Goal: Transaction & Acquisition: Purchase product/service

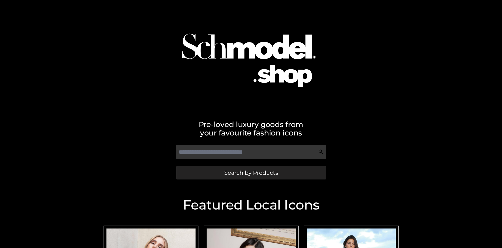
click at [251, 173] on span "Search by Products" at bounding box center [251, 173] width 54 height 6
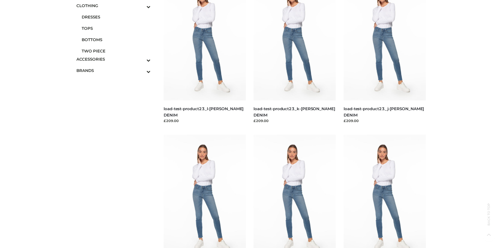
click at [116, 17] on span "DRESSES" at bounding box center [116, 17] width 69 height 6
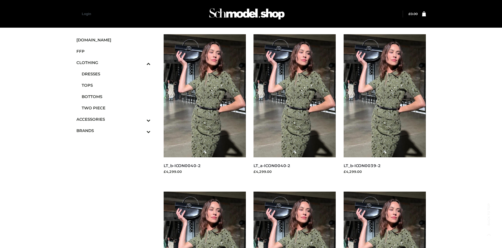
scroll to position [405, 0]
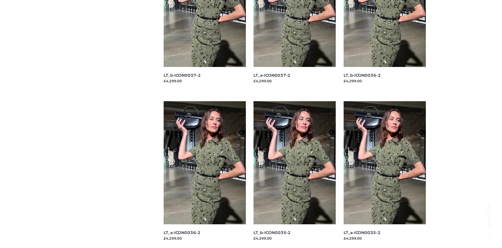
click at [294, 174] on img at bounding box center [294, 162] width 82 height 123
click at [384, 174] on img at bounding box center [384, 162] width 82 height 123
click at [204, 174] on img at bounding box center [205, 162] width 82 height 123
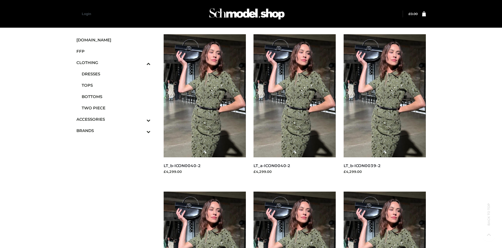
click at [384, 107] on img at bounding box center [384, 95] width 82 height 123
click at [113, 51] on span "FFP" at bounding box center [113, 51] width 74 height 6
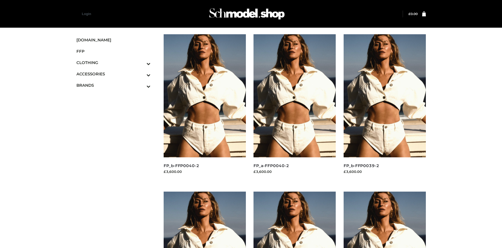
click at [204, 107] on img at bounding box center [205, 95] width 82 height 123
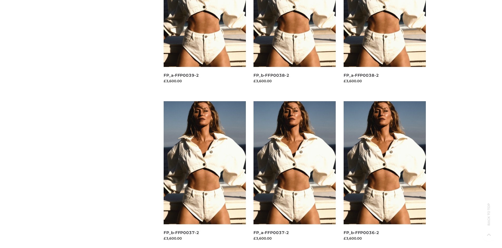
click at [204, 174] on img at bounding box center [205, 162] width 82 height 123
click at [294, 174] on img at bounding box center [294, 162] width 82 height 123
click at [384, 174] on img at bounding box center [384, 162] width 82 height 123
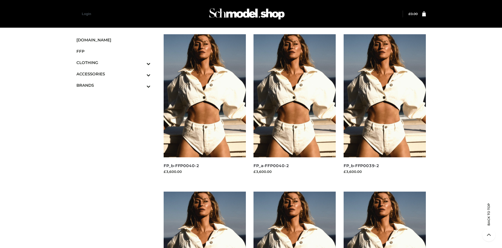
click at [141, 74] on icon "Toggle Submenu" at bounding box center [120, 75] width 59 height 6
click at [116, 83] on span "BAGS" at bounding box center [116, 85] width 69 height 6
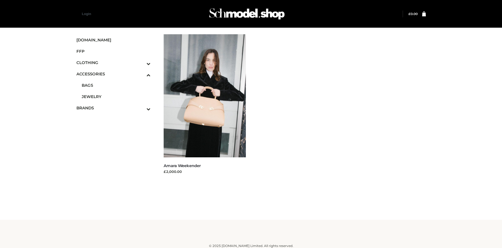
click at [141, 108] on icon "Toggle Submenu" at bounding box center [120, 109] width 59 height 6
click at [116, 108] on span "PARKERSMITH" at bounding box center [116, 108] width 69 height 6
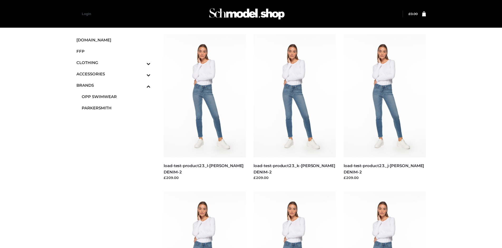
click at [204, 107] on img at bounding box center [205, 95] width 82 height 123
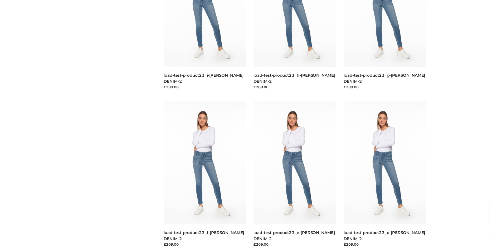
click at [204, 174] on img at bounding box center [205, 162] width 82 height 123
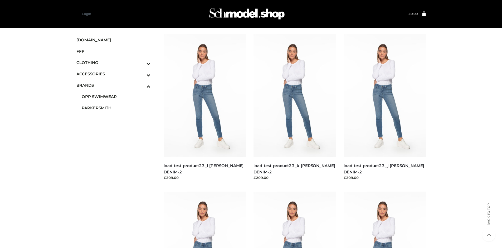
click at [384, 107] on img at bounding box center [384, 95] width 82 height 123
